Goal: Task Accomplishment & Management: Use online tool/utility

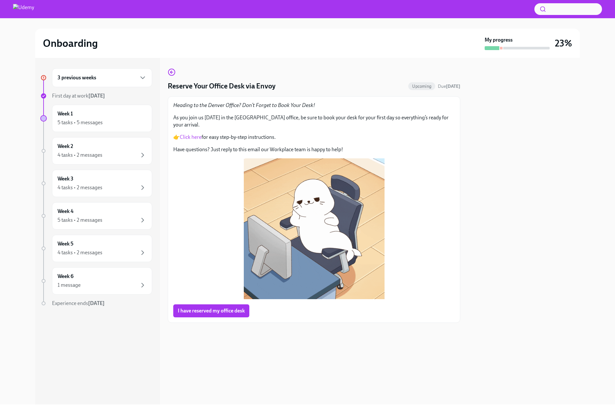
click at [29, 10] on img at bounding box center [23, 9] width 21 height 10
click at [121, 116] on div "Week 1 5 tasks • 5 messages" at bounding box center [101, 118] width 89 height 16
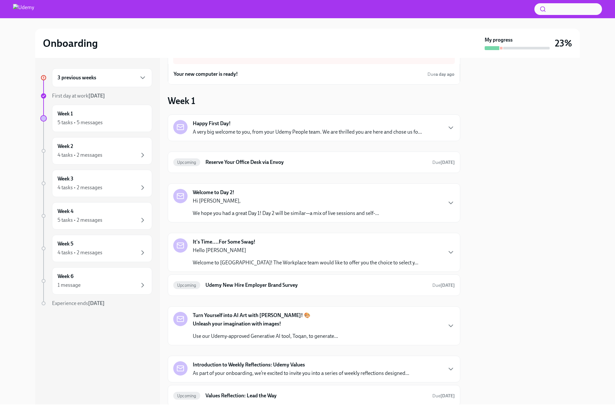
scroll to position [28, 0]
click at [273, 128] on p "A very big welcome to you, from your Udemy People team. We are thrilled you are…" at bounding box center [307, 131] width 229 height 7
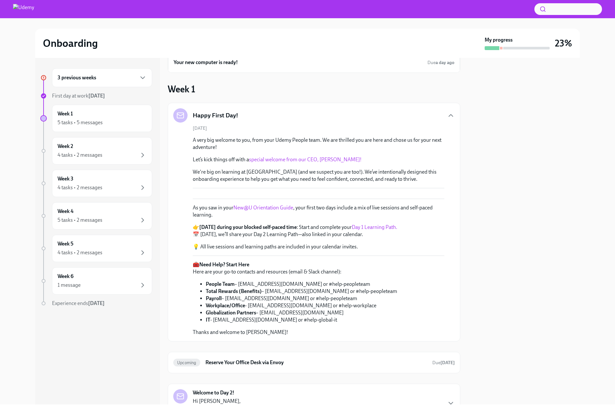
scroll to position [40, 0]
click at [324, 119] on div "Happy First Day!" at bounding box center [313, 115] width 281 height 14
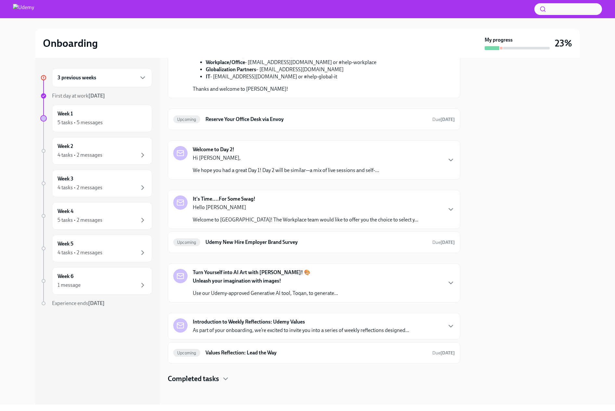
scroll to position [374, 0]
click at [318, 123] on h6 "Reserve Your Office Desk via Envoy" at bounding box center [316, 119] width 222 height 7
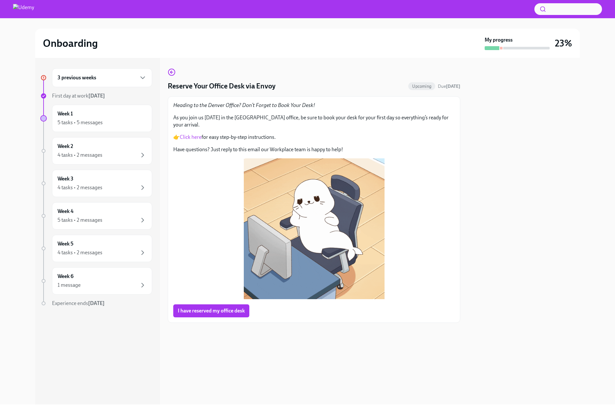
click at [192, 134] on link "Click here" at bounding box center [191, 137] width 22 height 6
